Goal: Navigation & Orientation: Go to known website

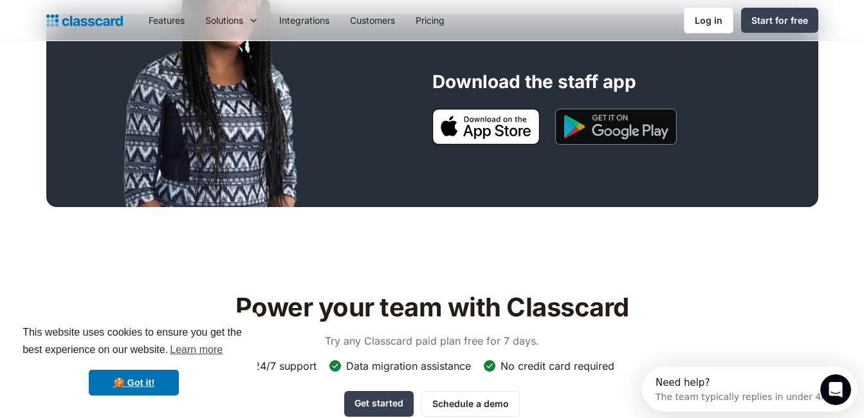
click at [589, 136] on img at bounding box center [616, 127] width 122 height 36
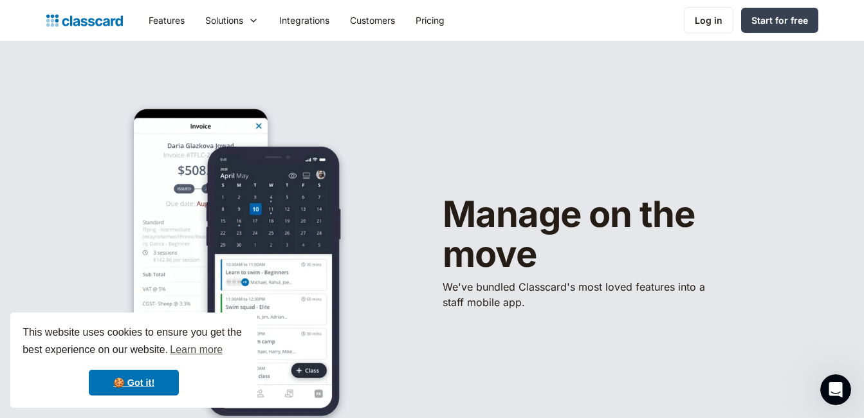
click at [118, 24] on img "home" at bounding box center [84, 21] width 77 height 18
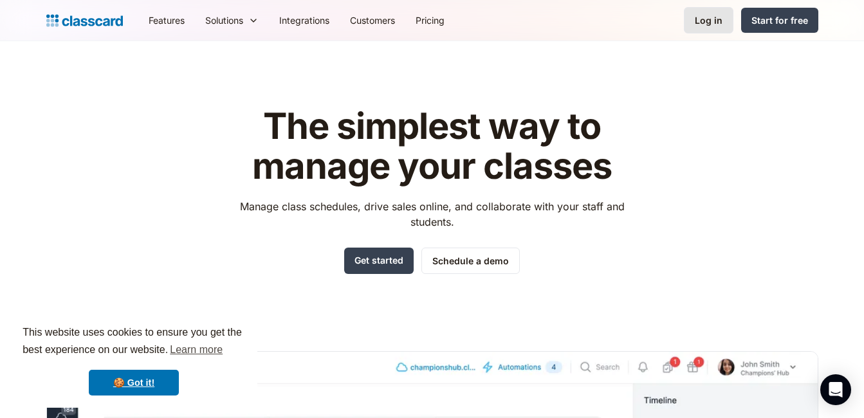
click at [720, 29] on link "Log in" at bounding box center [709, 20] width 50 height 26
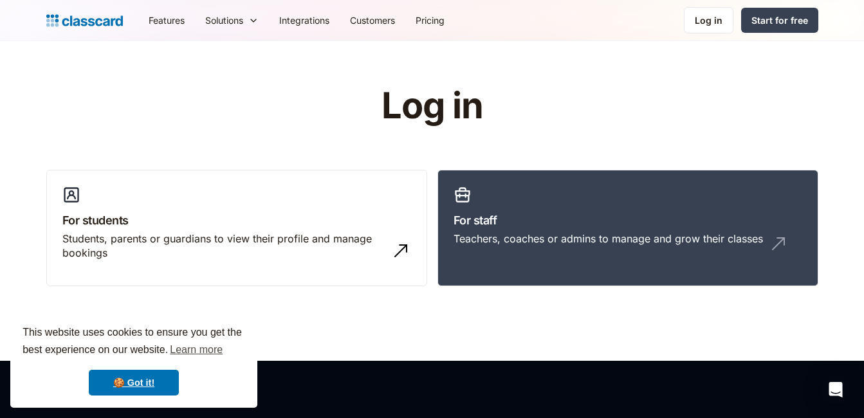
click at [73, 28] on img "home" at bounding box center [84, 21] width 77 height 18
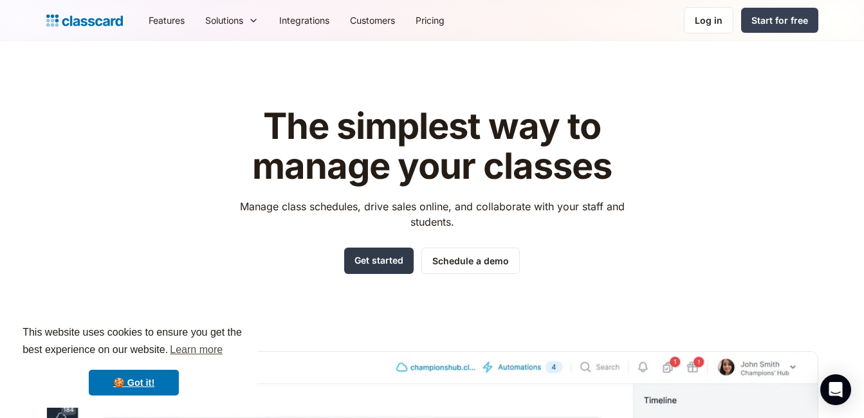
click at [374, 264] on link "Get started" at bounding box center [378, 261] width 69 height 26
